Goal: Communication & Community: Answer question/provide support

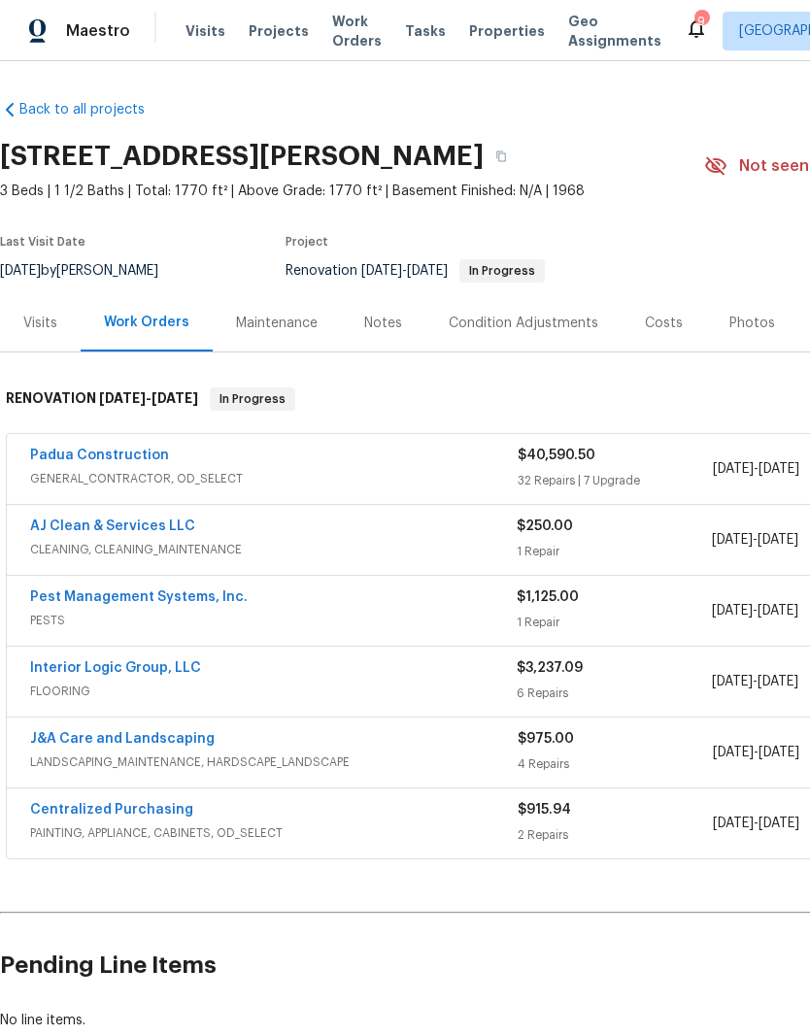
click at [139, 670] on link "Interior Logic Group, LLC" at bounding box center [115, 668] width 171 height 14
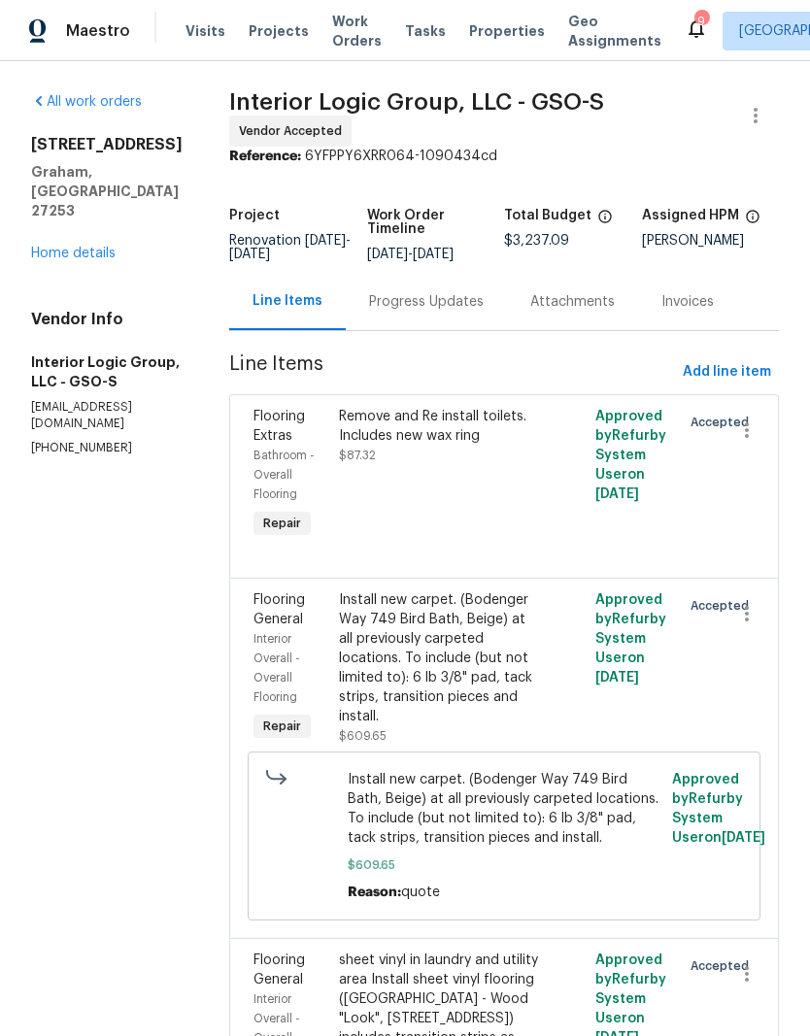
click at [461, 312] on div "Progress Updates" at bounding box center [426, 301] width 115 height 19
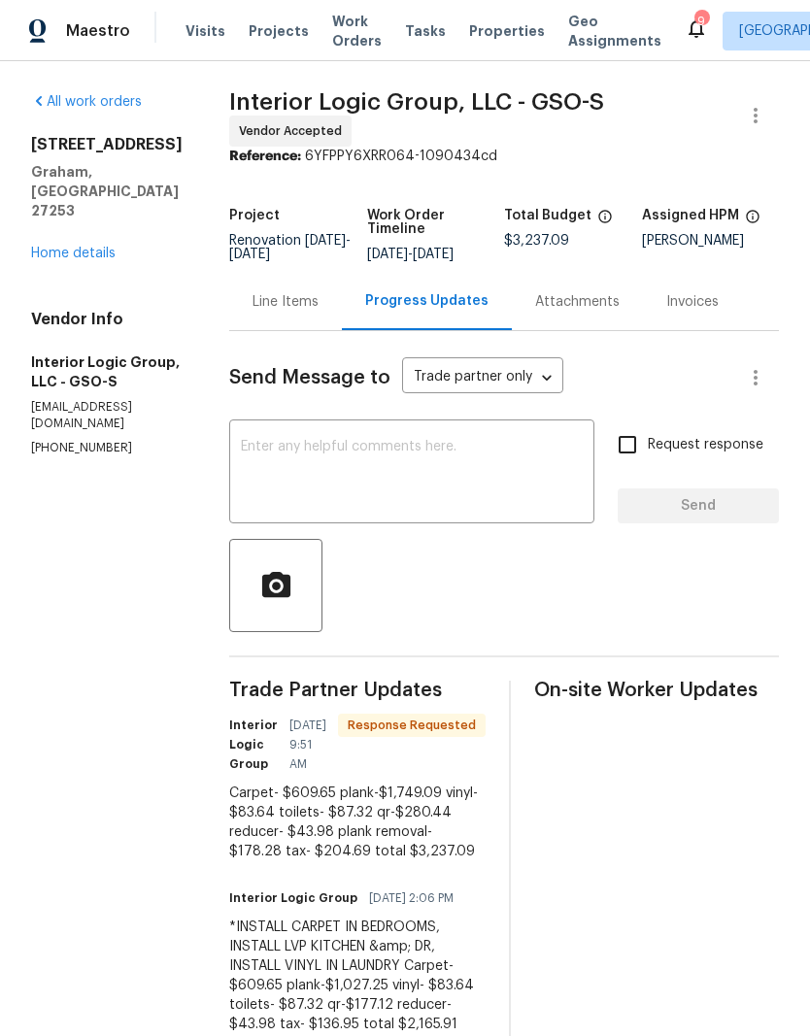
click at [391, 458] on textarea at bounding box center [412, 474] width 342 height 68
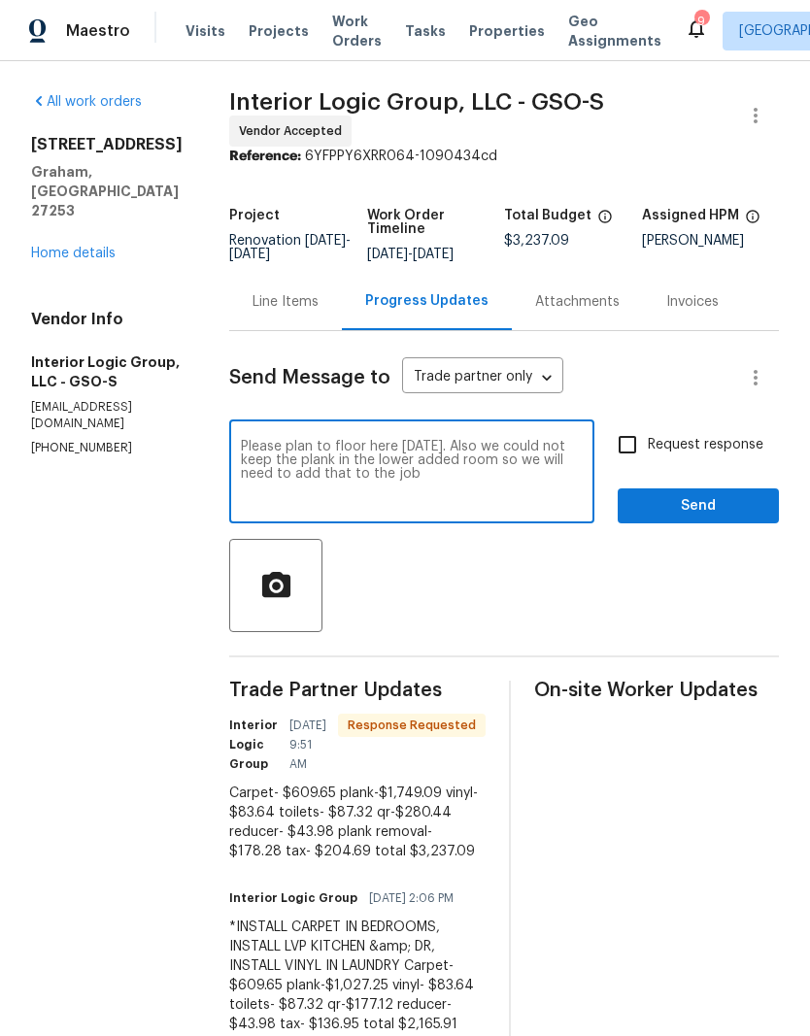
type textarea "Please plan to floor here [DATE]. Also we could not keep the plank in the lower…"
click at [683, 519] on span "Send" at bounding box center [698, 506] width 130 height 24
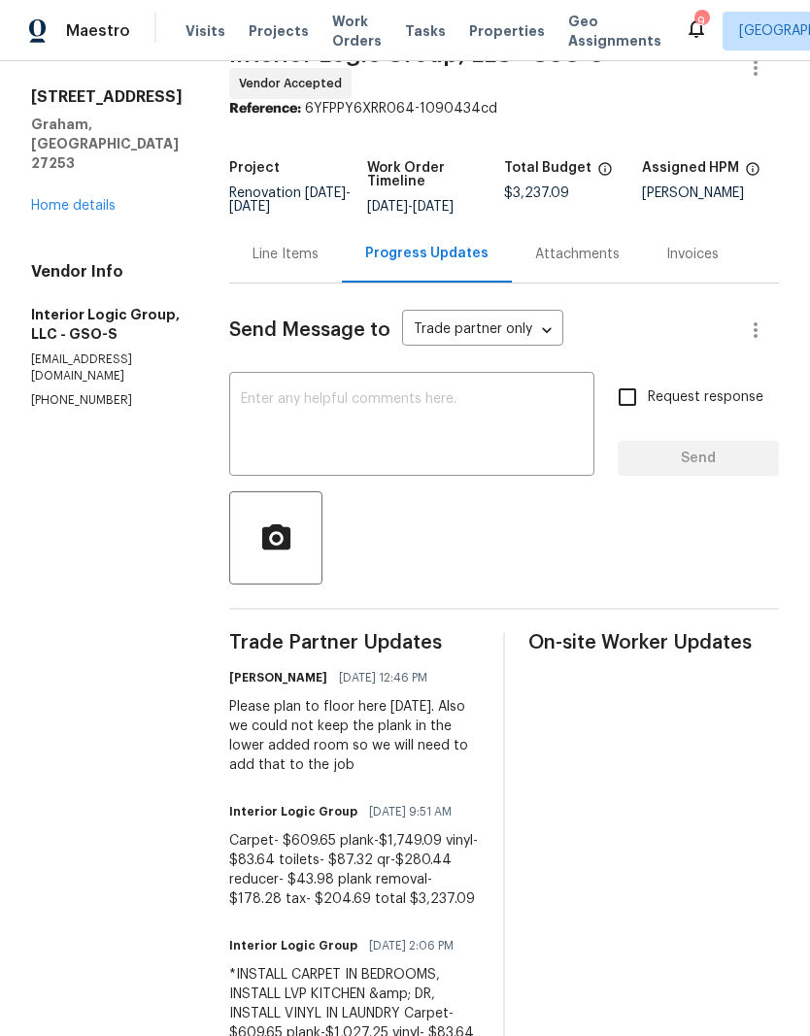
scroll to position [47, 0]
click at [319, 265] on div "Line Items" at bounding box center [286, 255] width 66 height 19
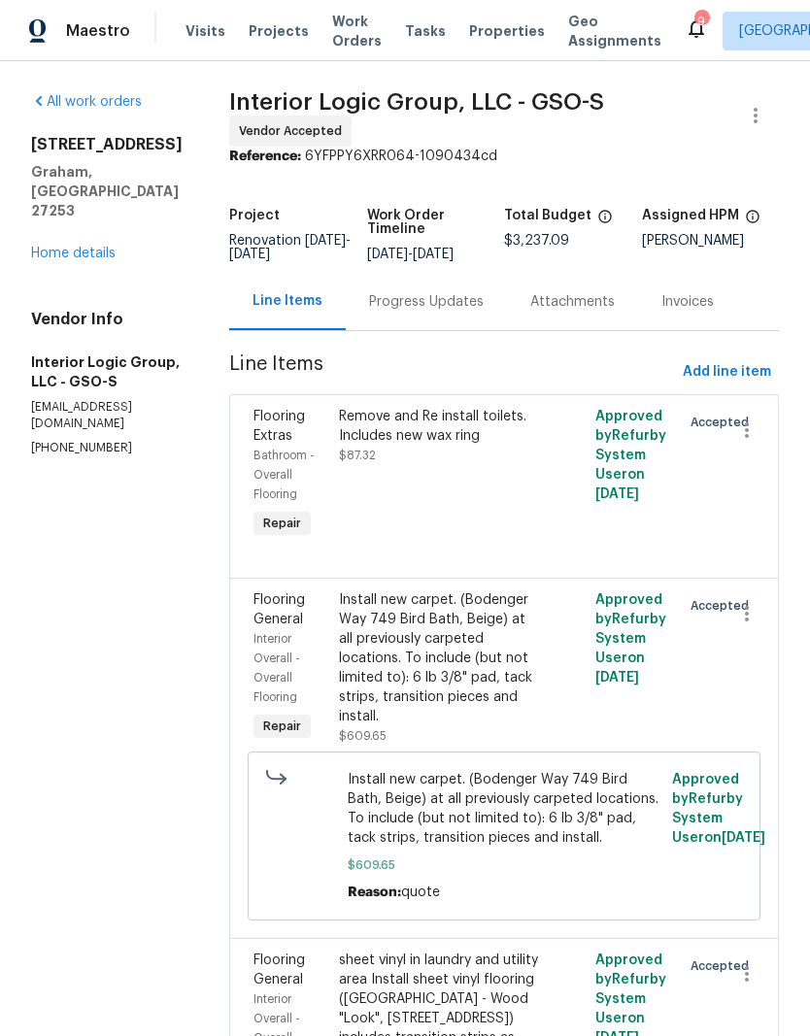
click at [458, 312] on div "Progress Updates" at bounding box center [426, 301] width 115 height 19
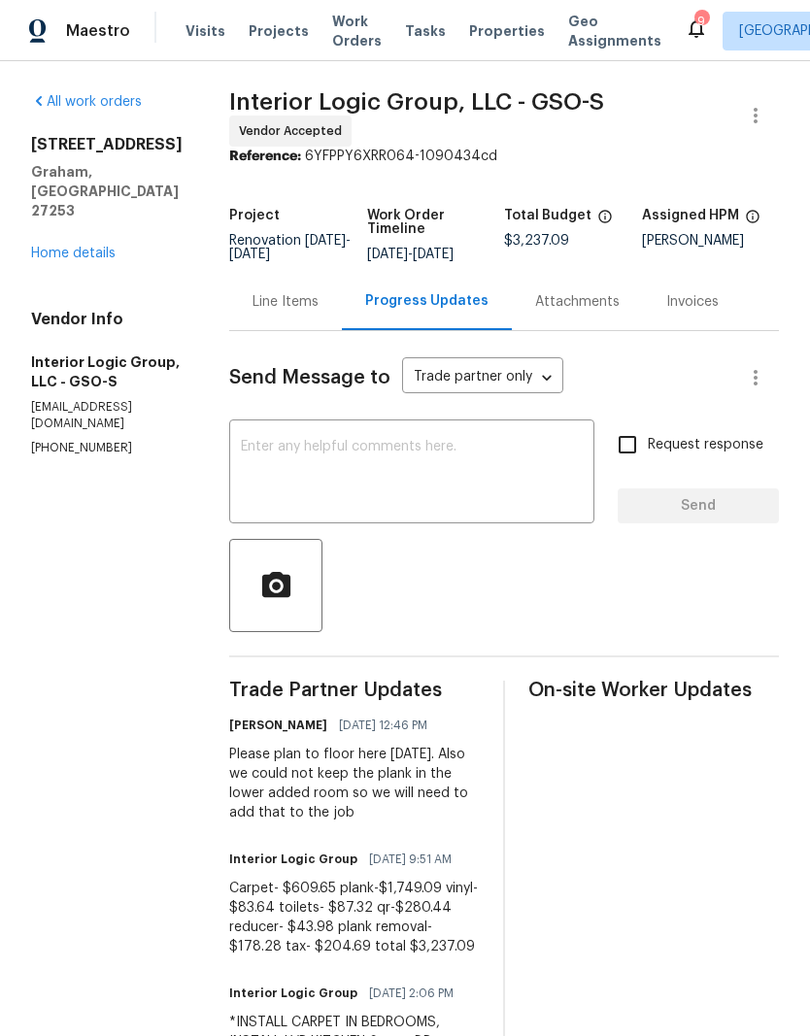
click at [319, 312] on div "Line Items" at bounding box center [286, 301] width 66 height 19
